Goal: Information Seeking & Learning: Learn about a topic

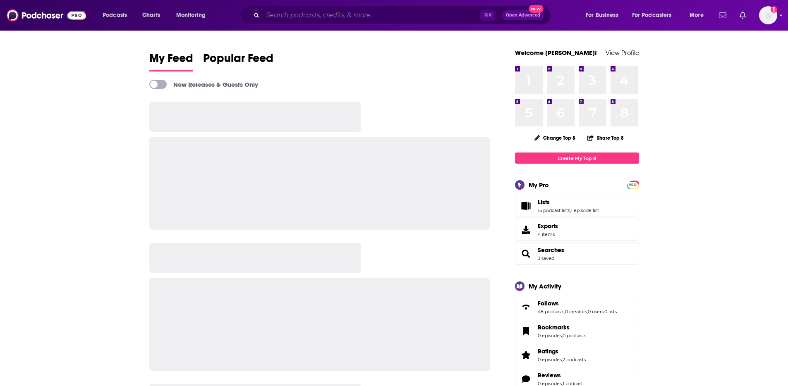
click at [351, 16] on input "Search podcasts, credits, & more..." at bounding box center [371, 15] width 217 height 13
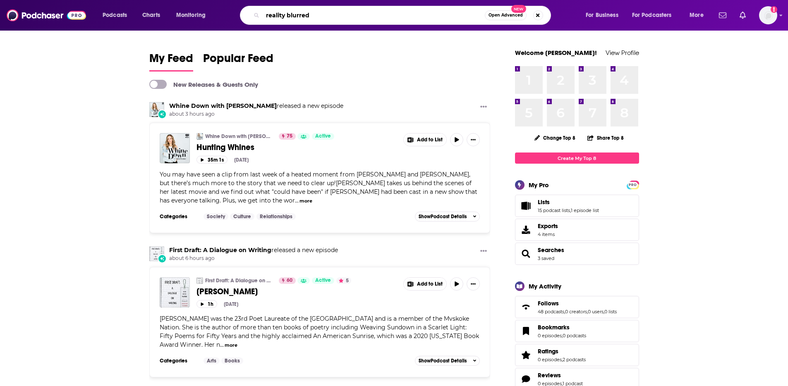
type input "reality blurred"
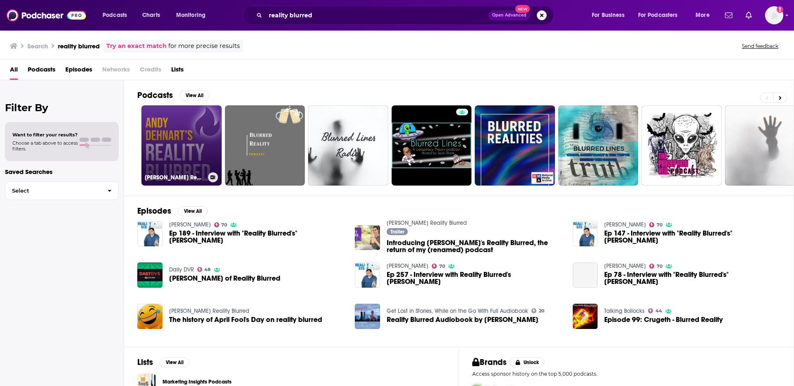
click at [164, 134] on link "[PERSON_NAME] Reality Blurred" at bounding box center [181, 145] width 80 height 80
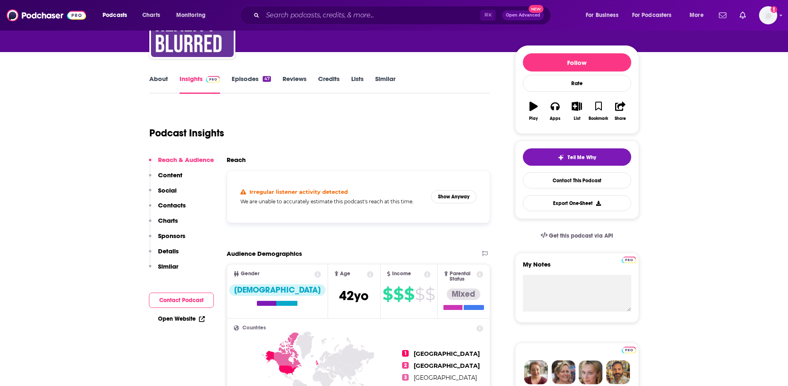
scroll to position [88, 0]
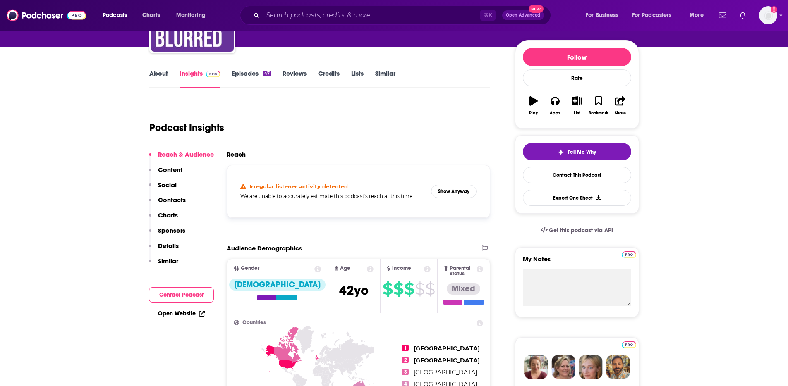
click at [244, 76] on link "Episodes 47" at bounding box center [251, 78] width 39 height 19
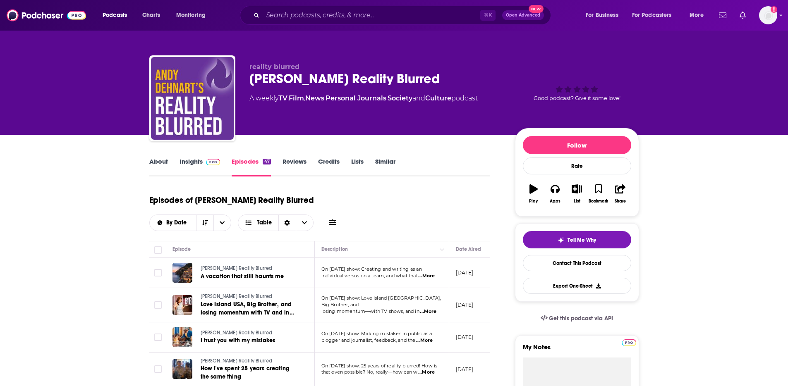
click at [431, 276] on span "...More" at bounding box center [426, 276] width 17 height 7
